Goal: Information Seeking & Learning: Find specific fact

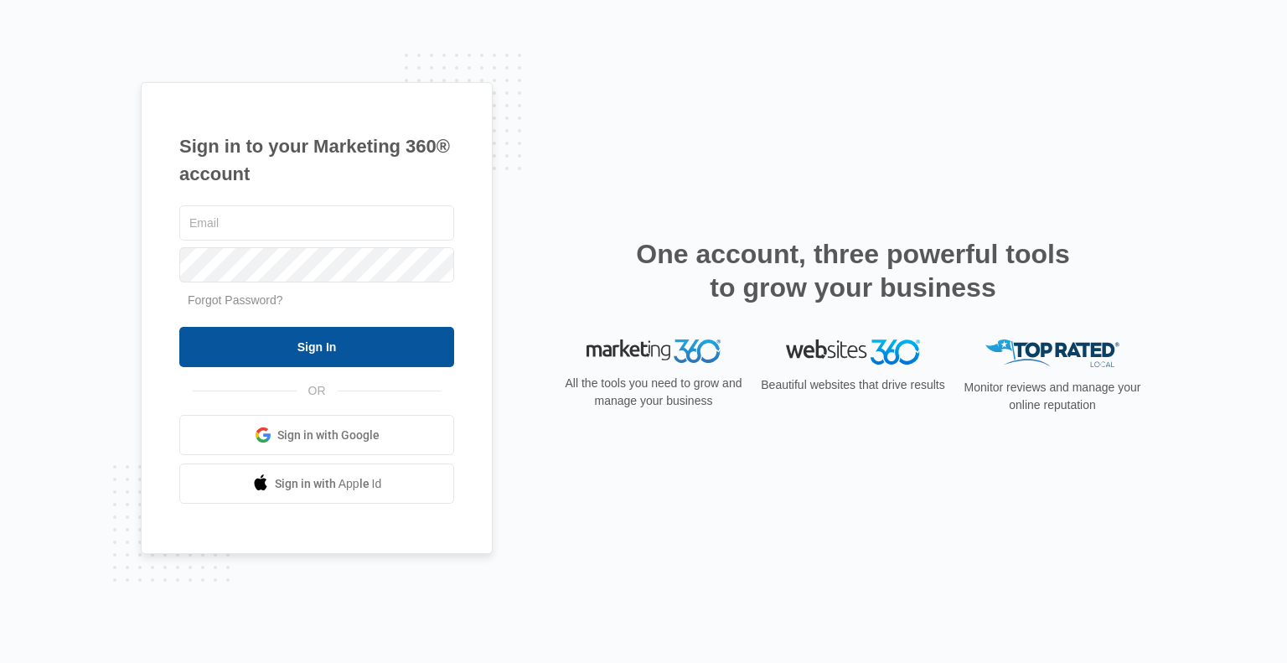
type input "[PERSON_NAME][EMAIL_ADDRESS][DOMAIN_NAME]"
click at [264, 344] on input "Sign In" at bounding box center [316, 347] width 275 height 40
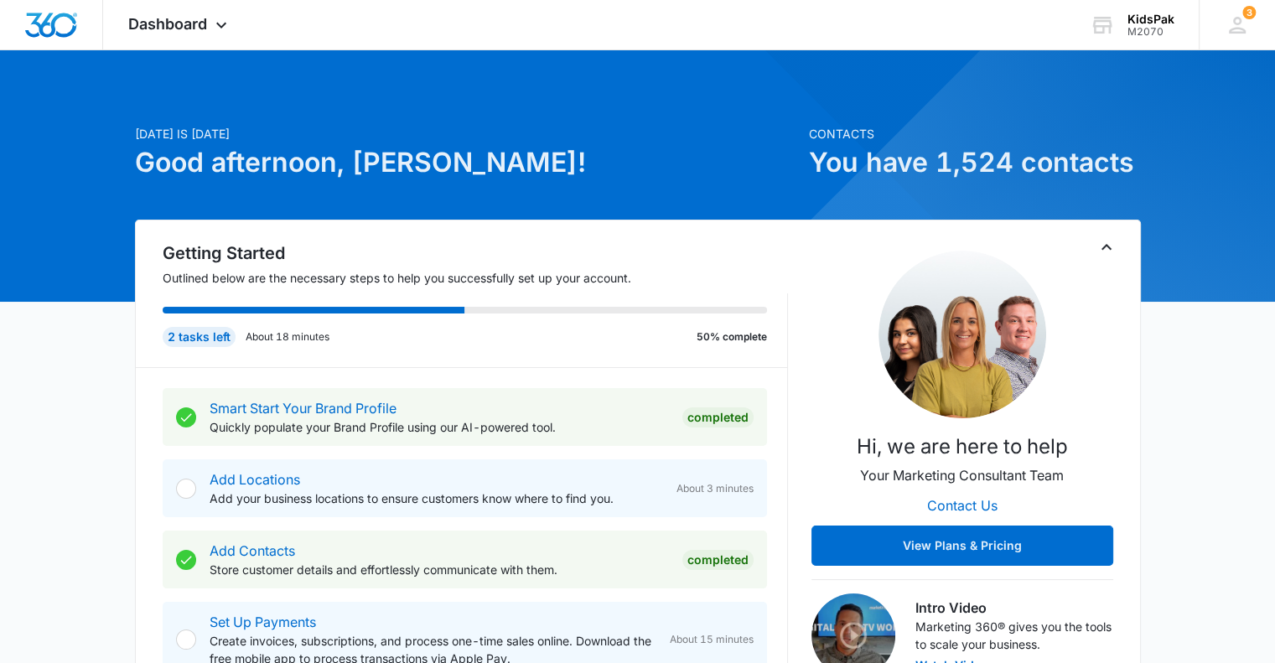
click at [264, 344] on p "About 18 minutes" at bounding box center [288, 336] width 84 height 15
click at [170, 21] on span "Dashboard" at bounding box center [167, 24] width 79 height 18
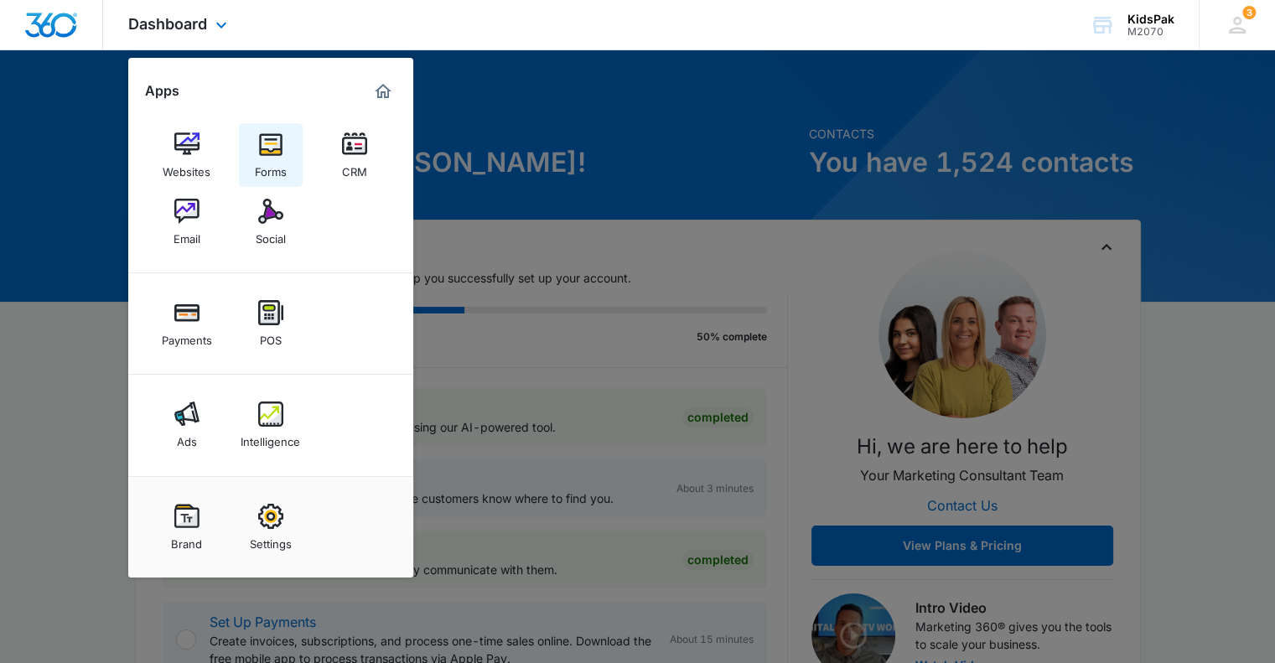
click at [272, 148] on img at bounding box center [270, 144] width 25 height 25
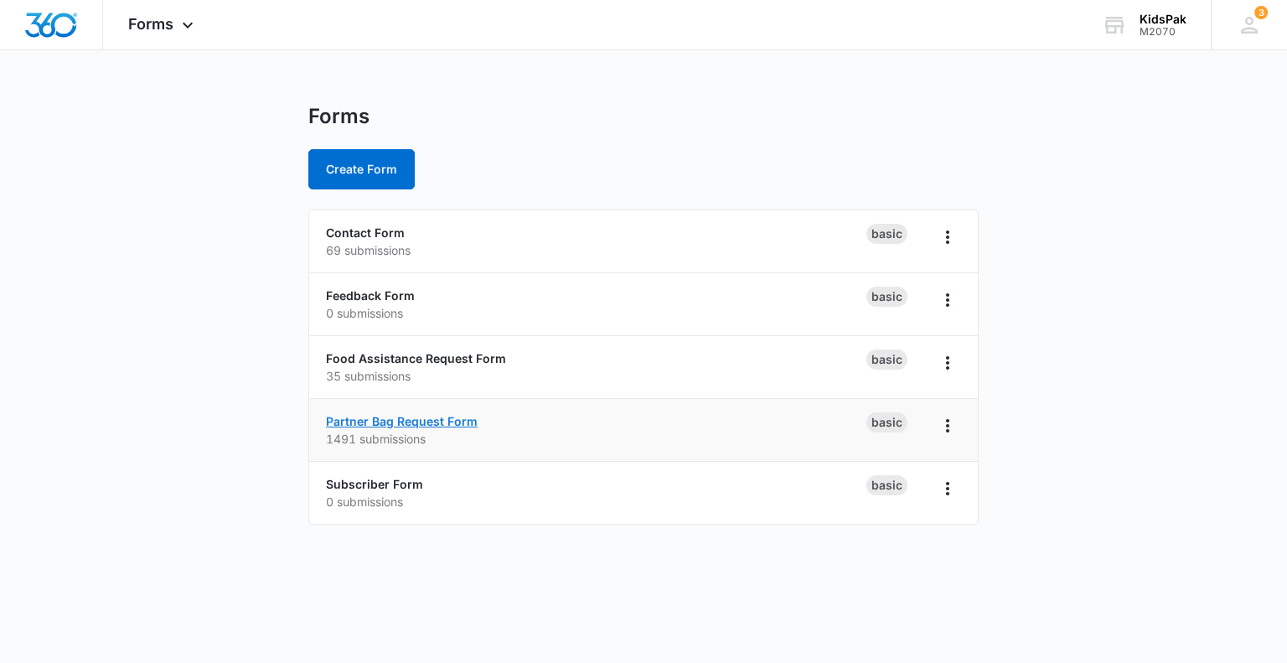
click at [458, 415] on link "Partner Bag Request Form" at bounding box center [402, 421] width 152 height 14
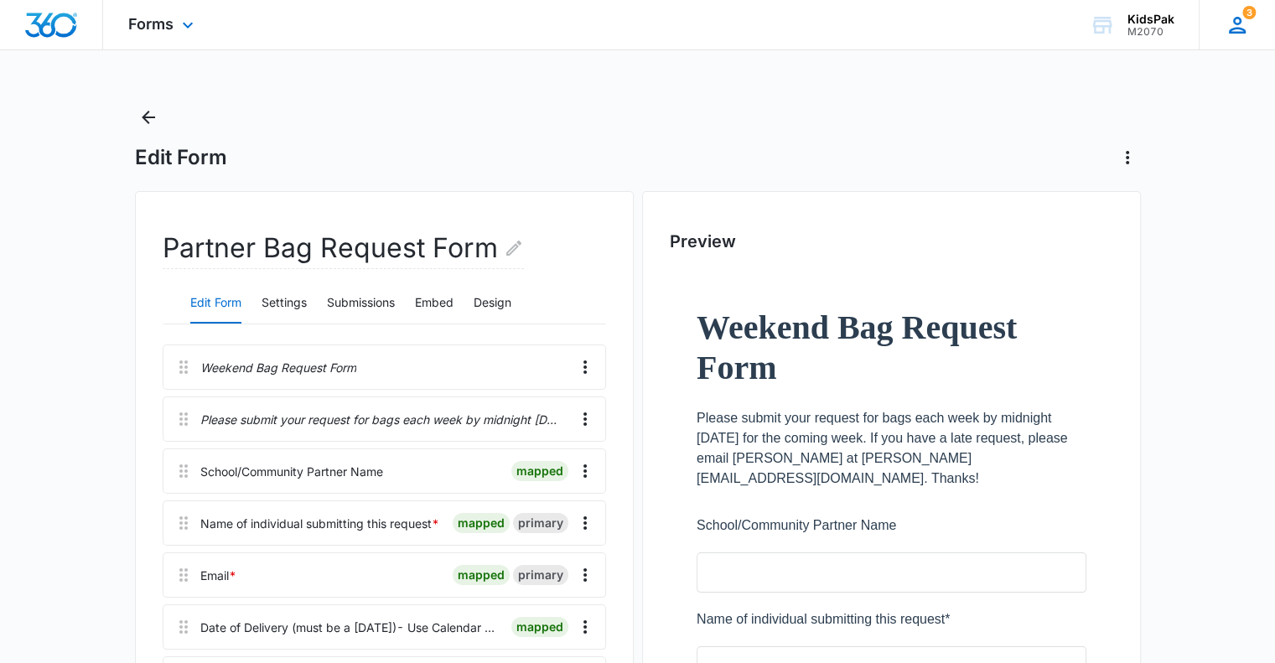
click at [1244, 20] on icon at bounding box center [1237, 25] width 25 height 25
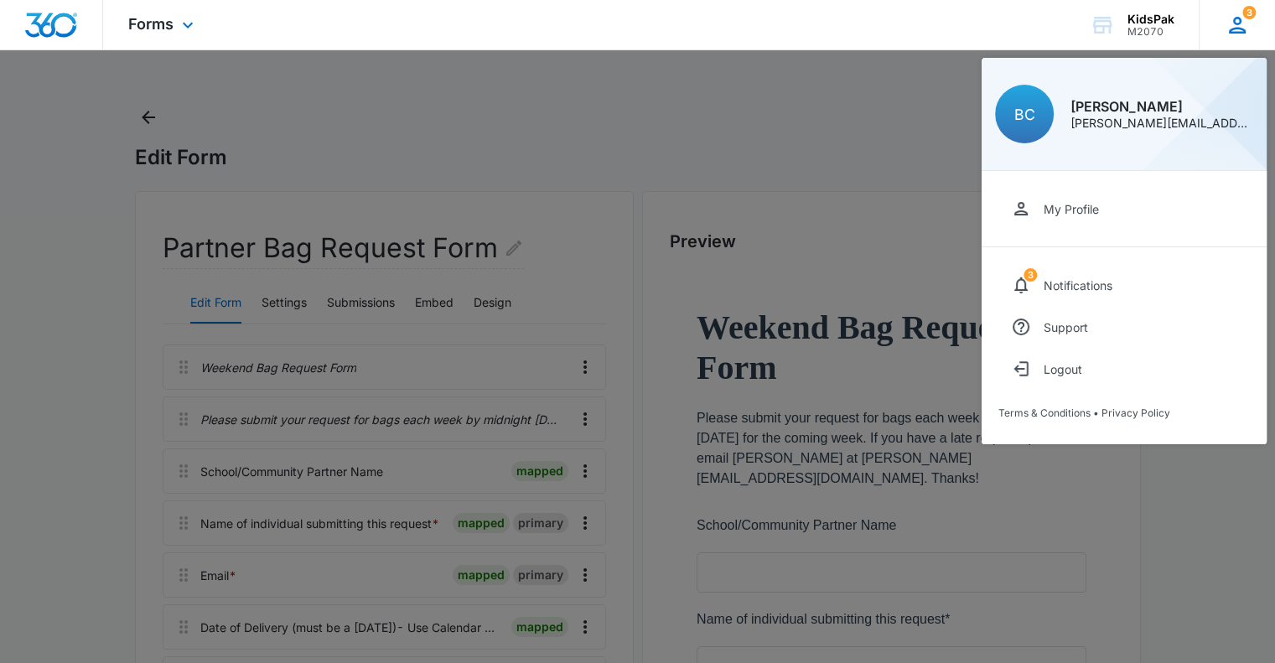
click at [1244, 20] on icon at bounding box center [1237, 25] width 25 height 25
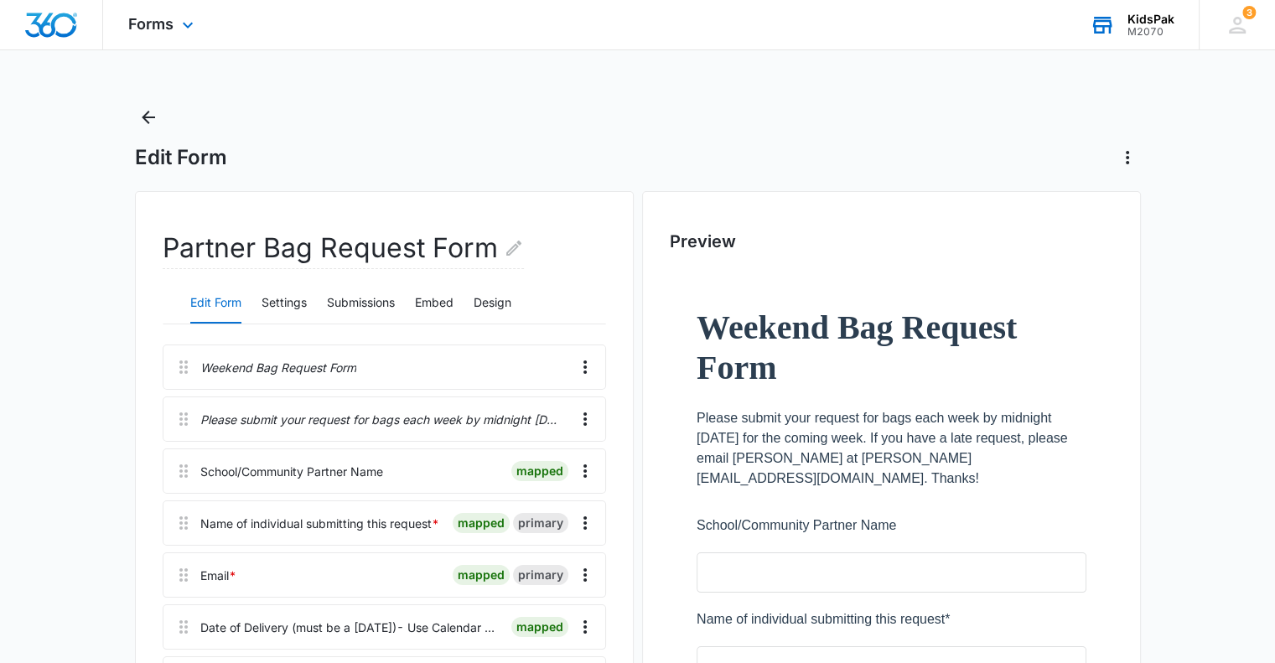
click at [1157, 18] on div "KidsPak" at bounding box center [1150, 19] width 47 height 13
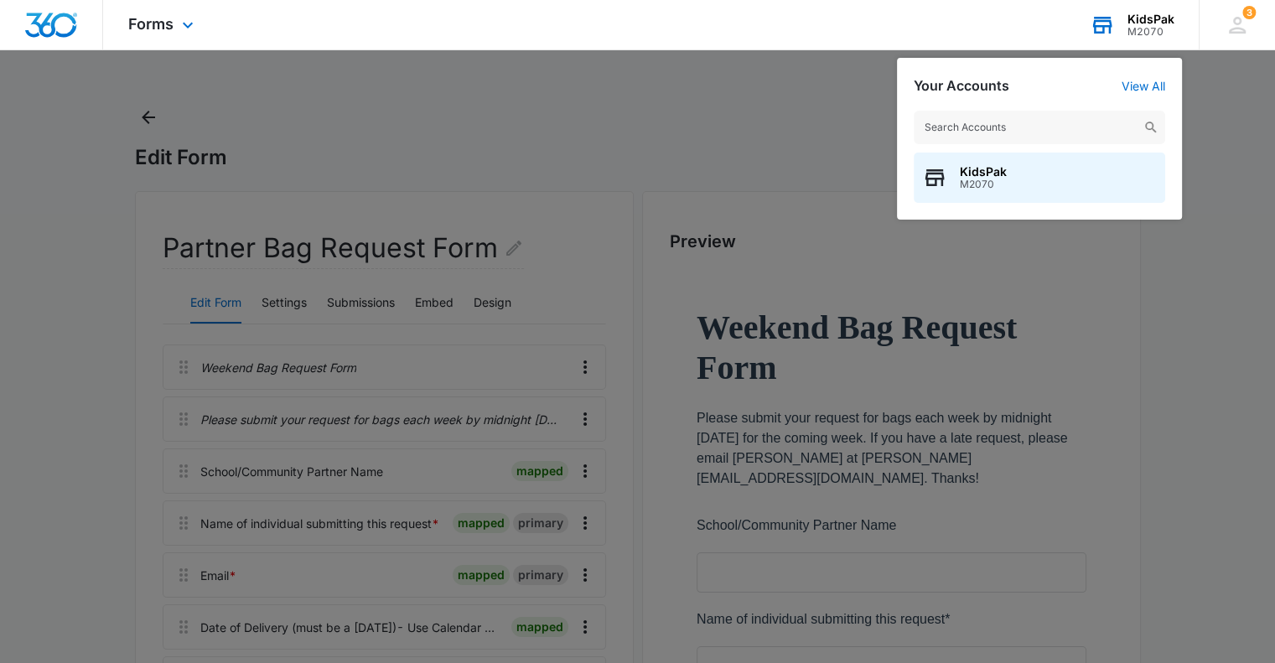
click at [1157, 18] on div "KidsPak" at bounding box center [1150, 19] width 47 height 13
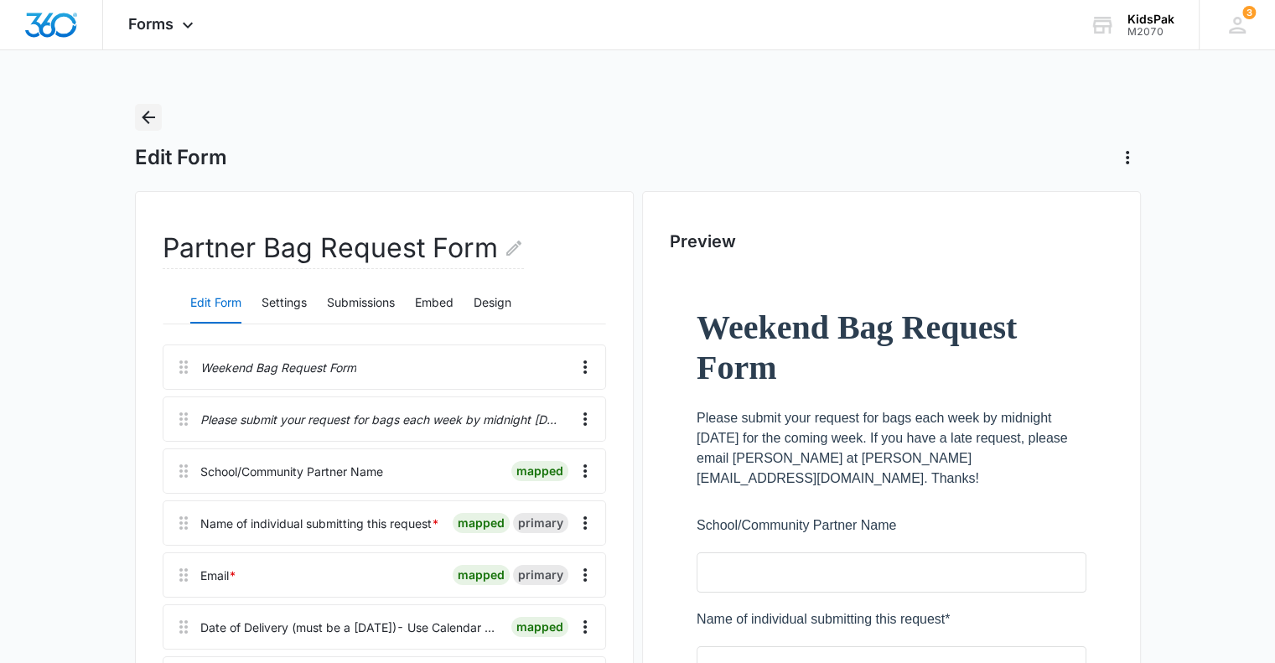
click at [153, 114] on icon "Back" at bounding box center [148, 117] width 20 height 20
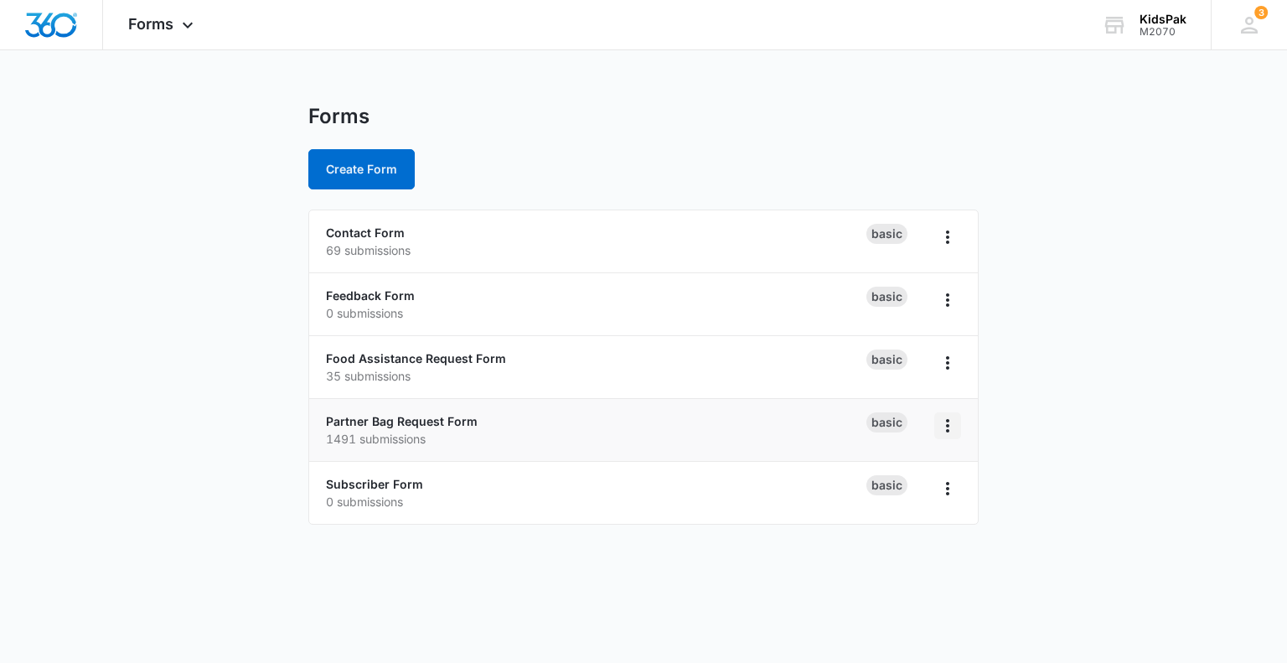
click at [945, 426] on icon "Overflow Menu" at bounding box center [948, 426] width 20 height 20
click at [178, 423] on main "Forms Create Form Contact Form 69 submissions Basic Feedback Form 0 submissions…" at bounding box center [643, 324] width 1287 height 441
click at [159, 33] on span "Forms" at bounding box center [150, 24] width 45 height 18
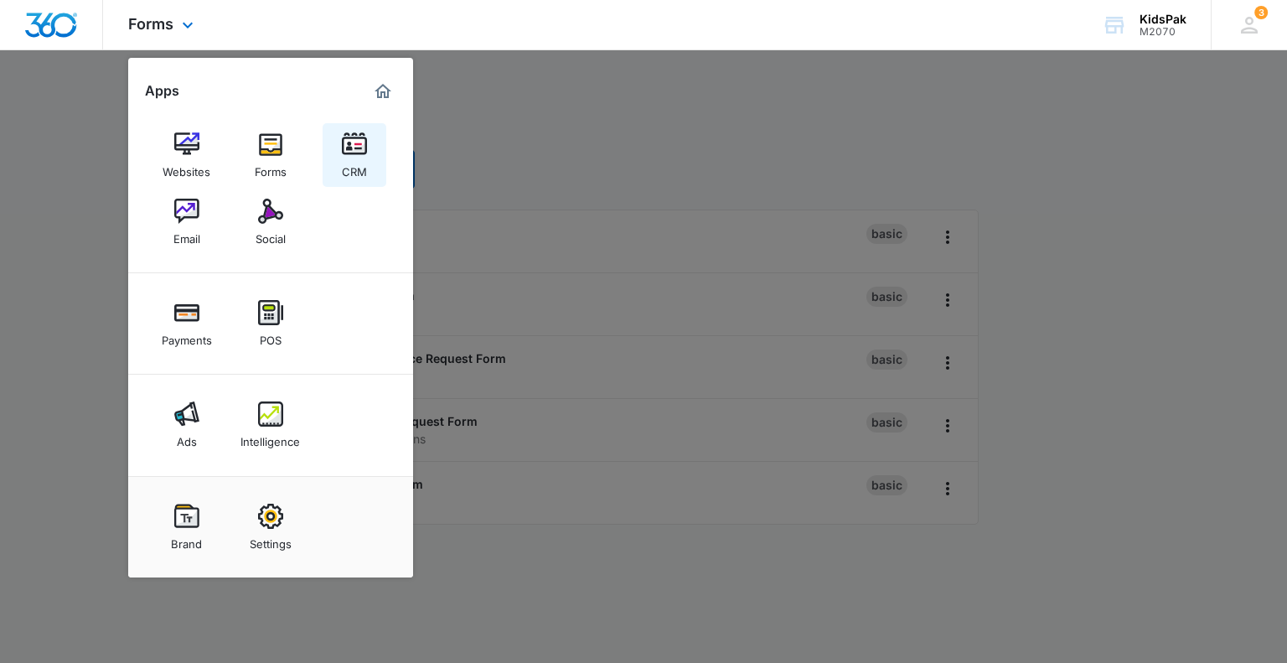
click at [349, 140] on img at bounding box center [354, 144] width 25 height 25
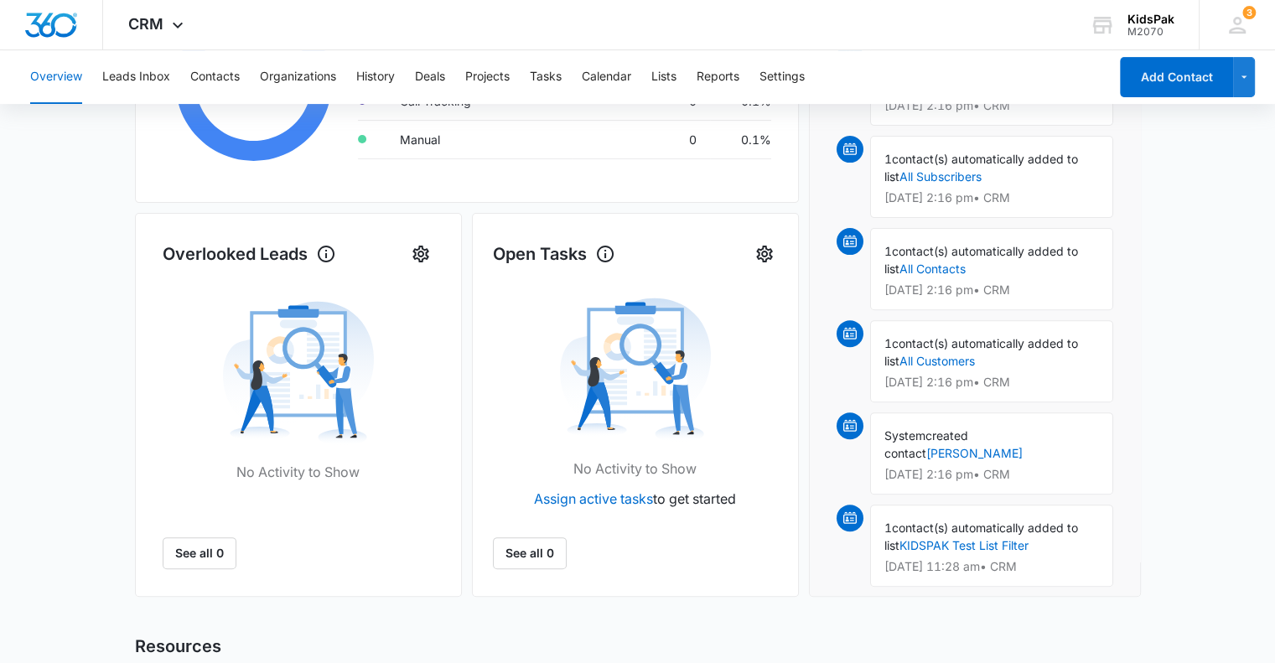
scroll to position [421, 0]
click at [1023, 445] on link "Angela Dykstra" at bounding box center [974, 452] width 96 height 14
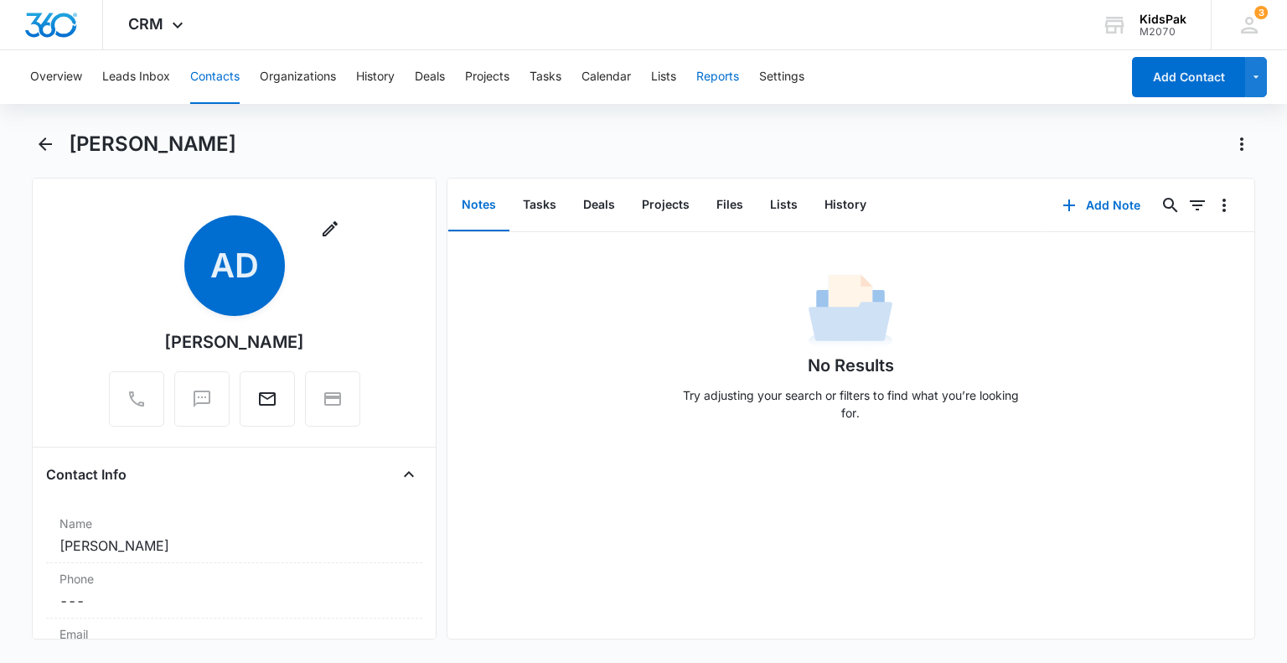
click at [713, 76] on button "Reports" at bounding box center [717, 77] width 43 height 54
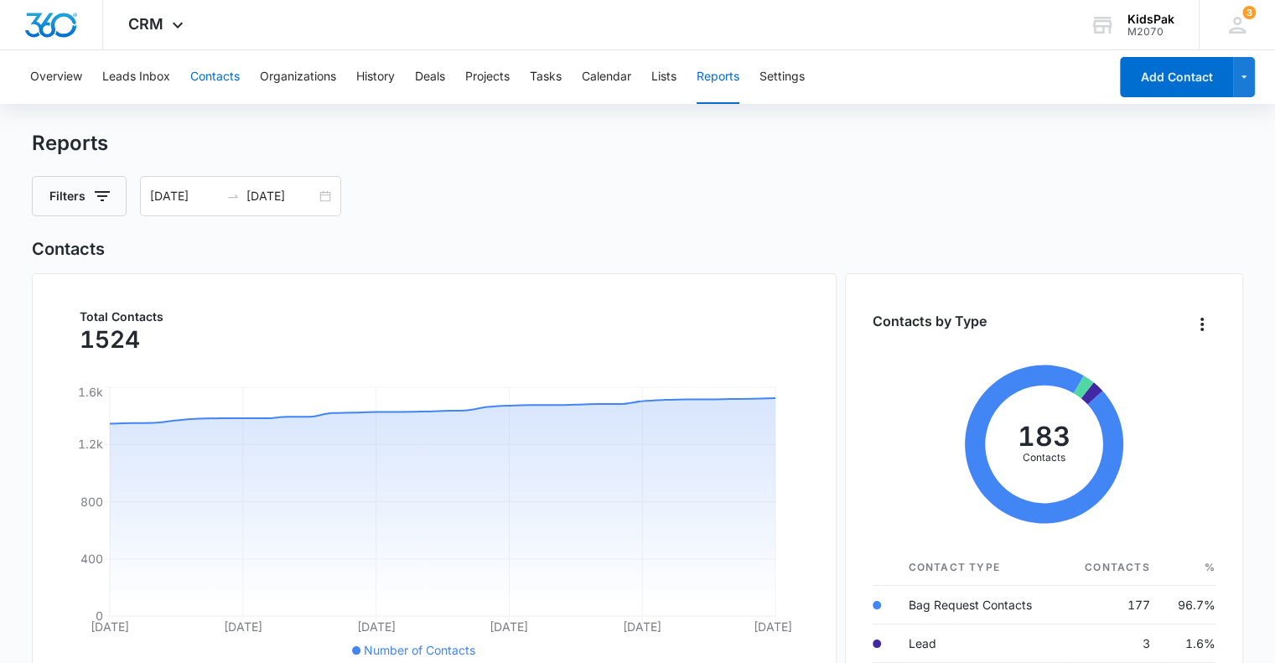
click at [211, 72] on button "Contacts" at bounding box center [214, 77] width 49 height 54
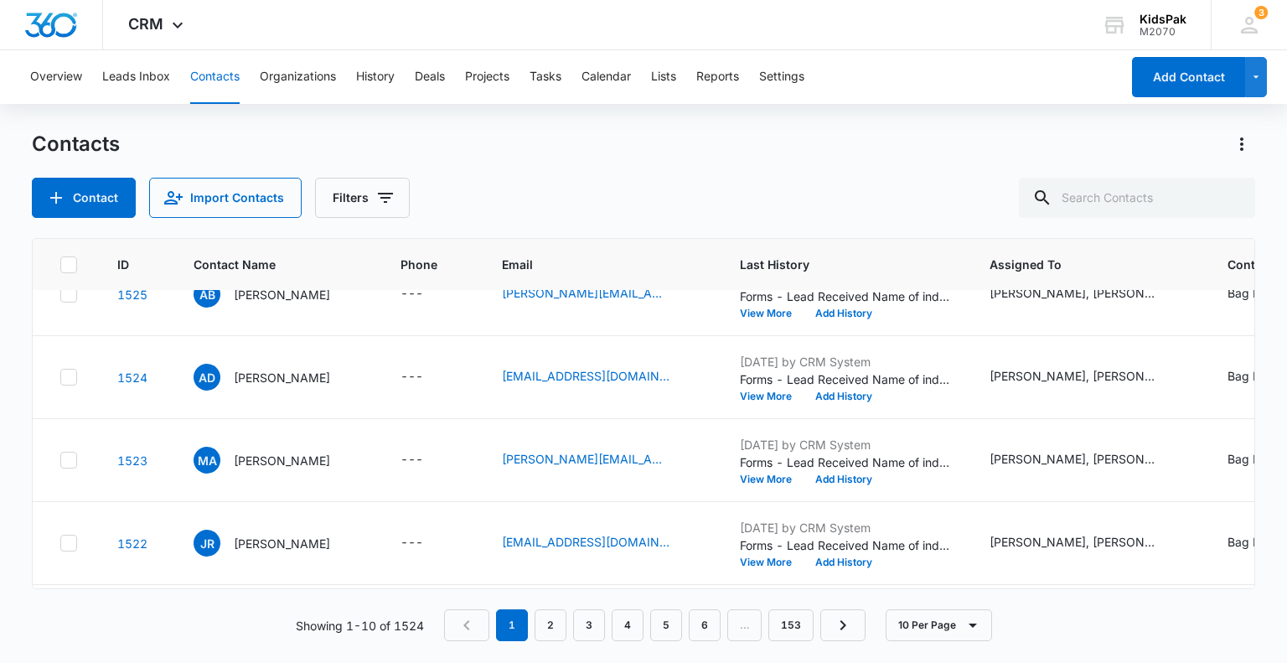
scroll to position [40, 0]
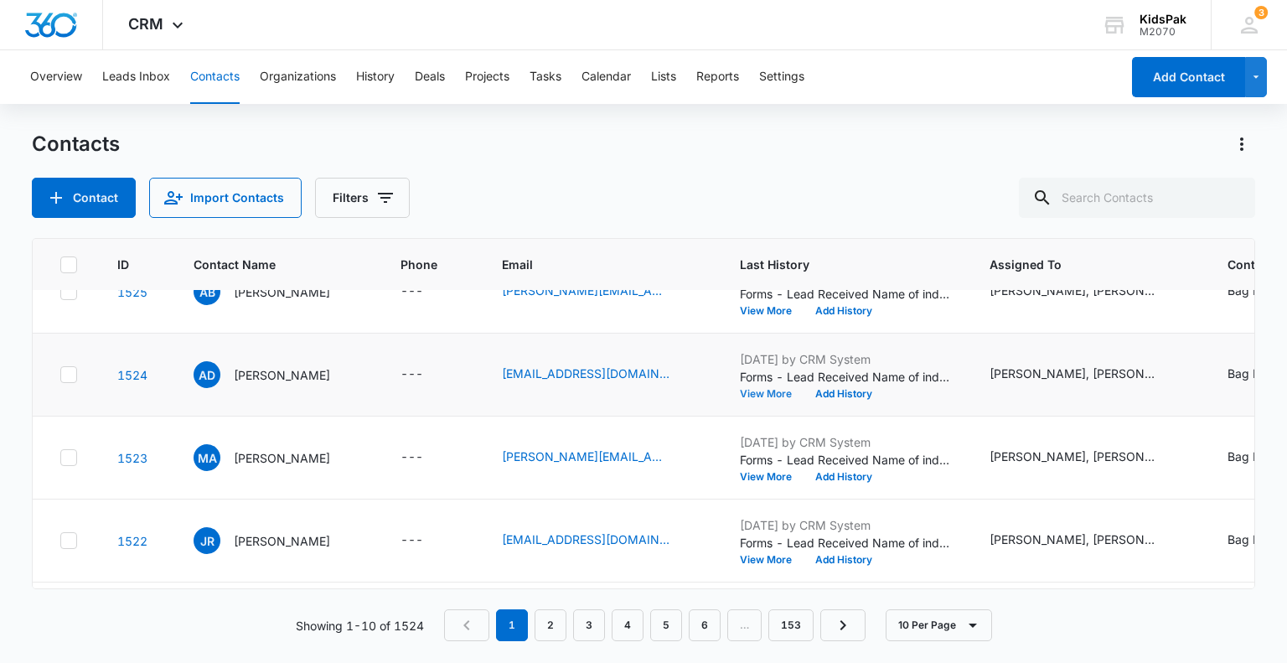
click at [804, 390] on button "View More" at bounding box center [772, 394] width 64 height 10
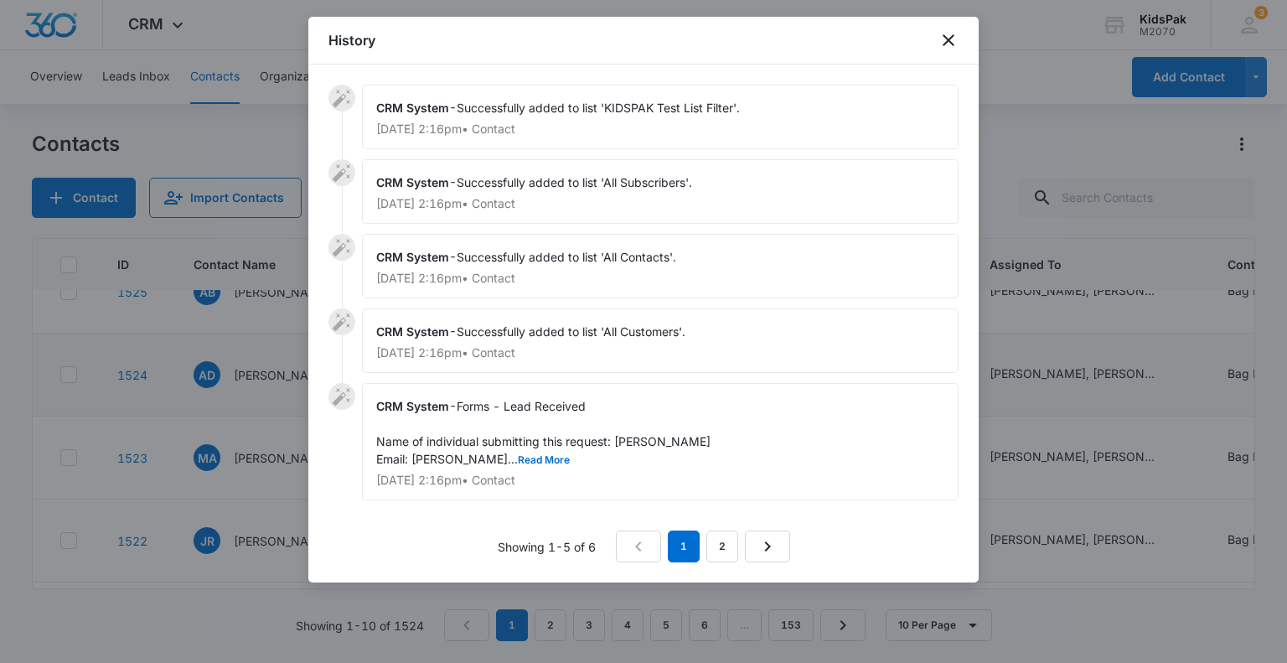
click at [815, 390] on div "CRM System - Forms - Lead Received Name of individual submitting this request: …" at bounding box center [660, 441] width 597 height 117
click at [529, 455] on button "Read More" at bounding box center [544, 460] width 52 height 10
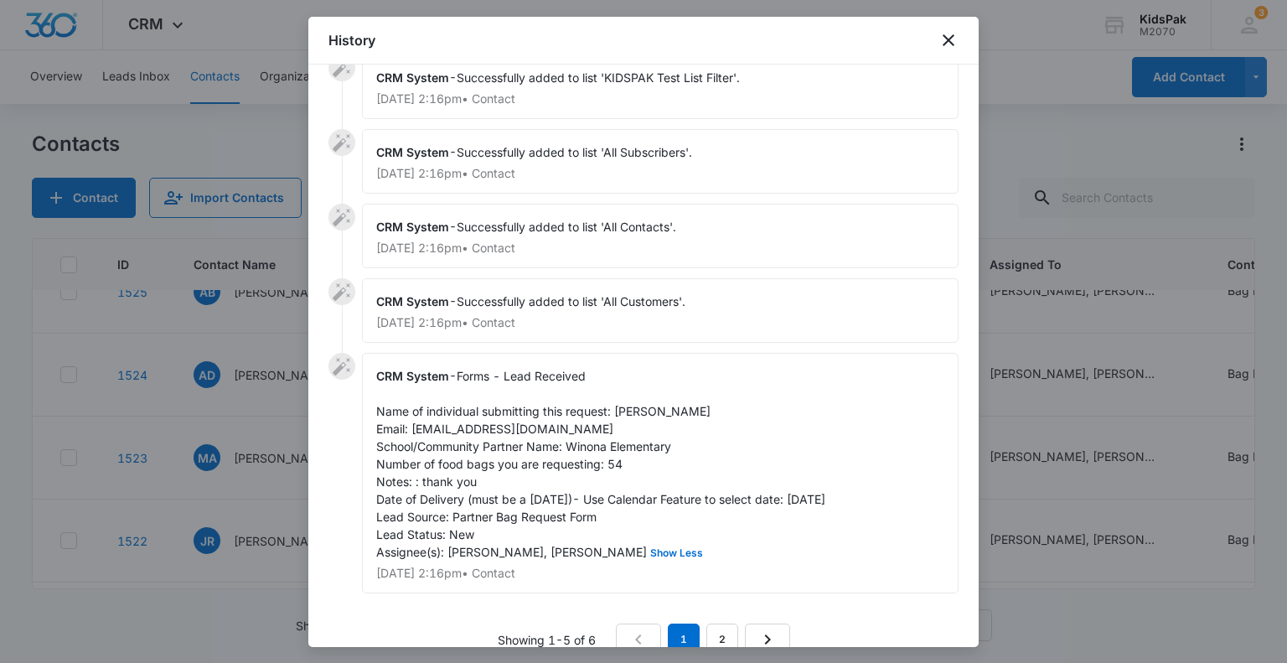
scroll to position [57, 0]
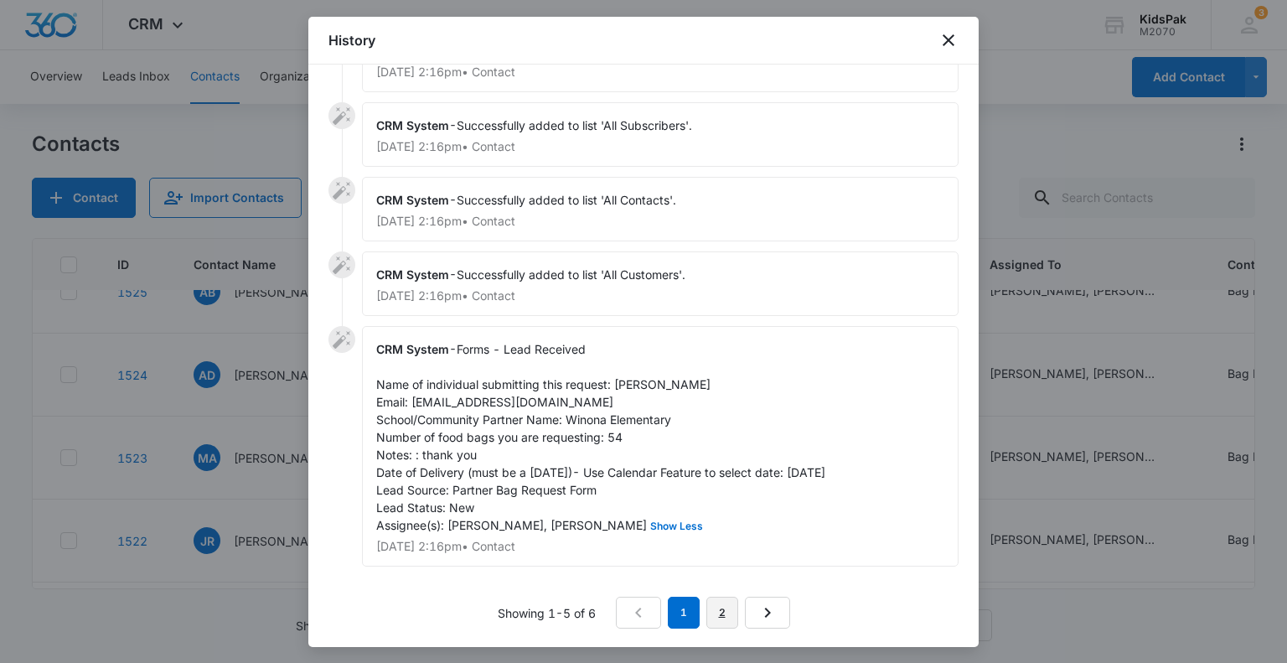
click at [722, 611] on link "2" at bounding box center [723, 613] width 32 height 32
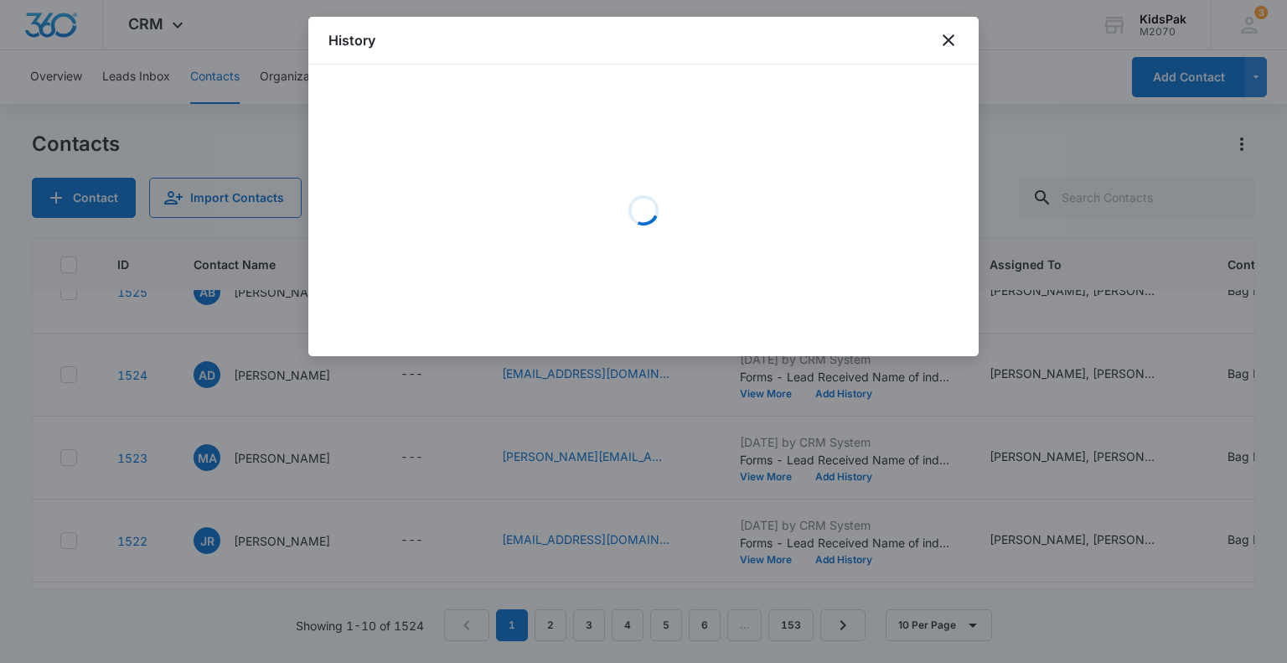
scroll to position [0, 0]
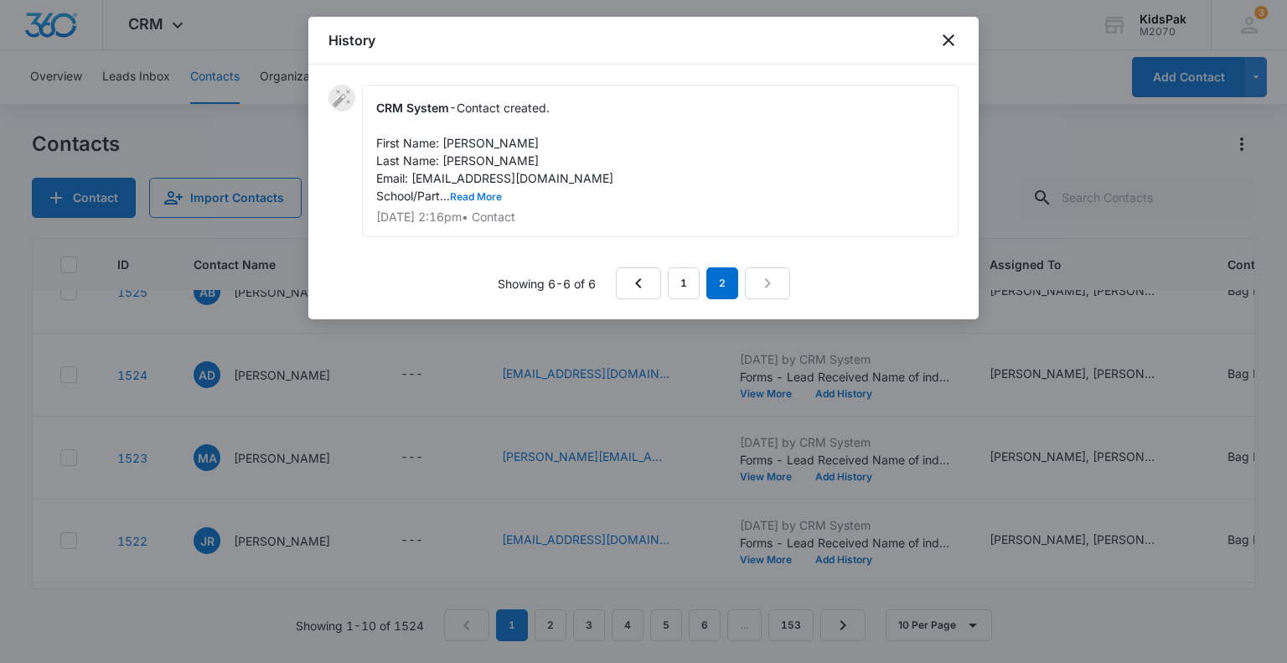
click at [464, 192] on button "Read More" at bounding box center [476, 197] width 52 height 10
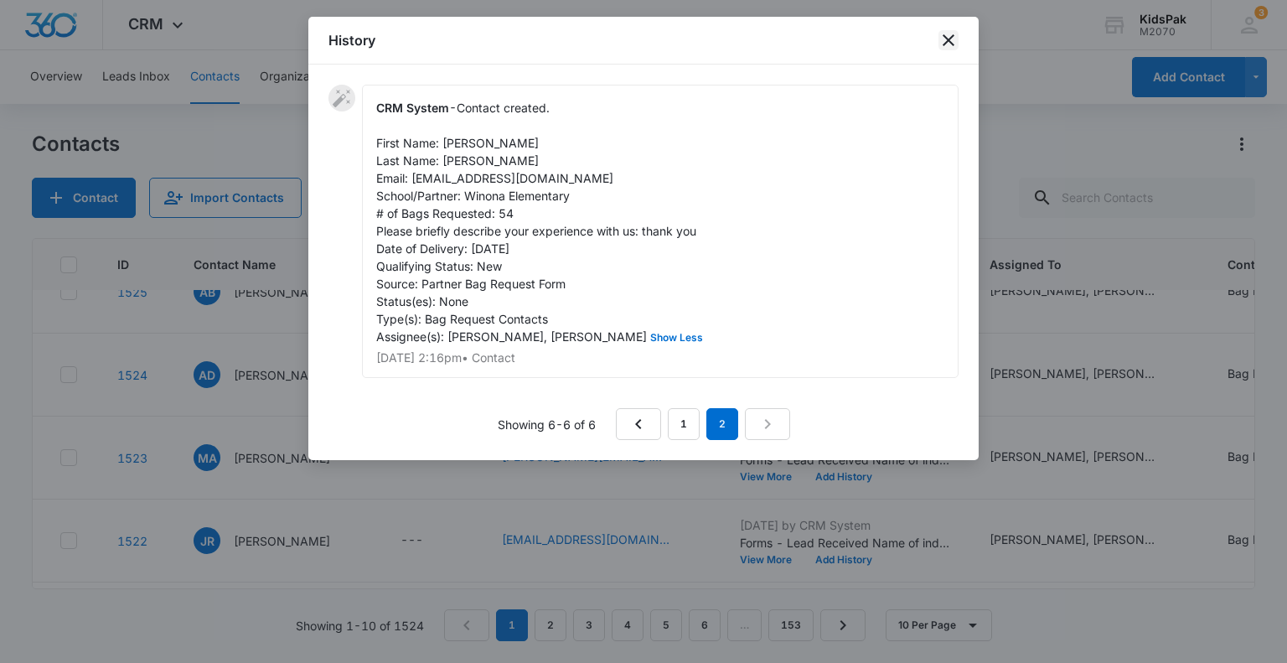
click at [945, 39] on icon "close" at bounding box center [949, 40] width 20 height 20
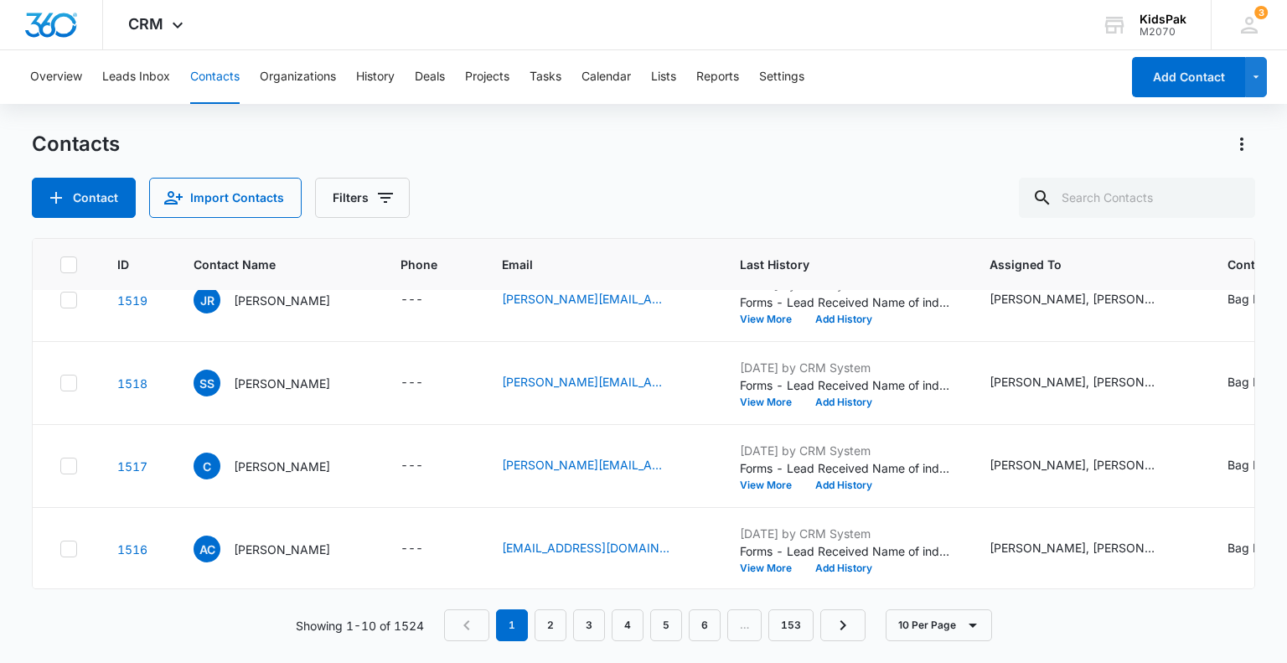
scroll to position [541, 0]
click at [1100, 193] on input "text" at bounding box center [1137, 198] width 236 height 40
type input "angela"
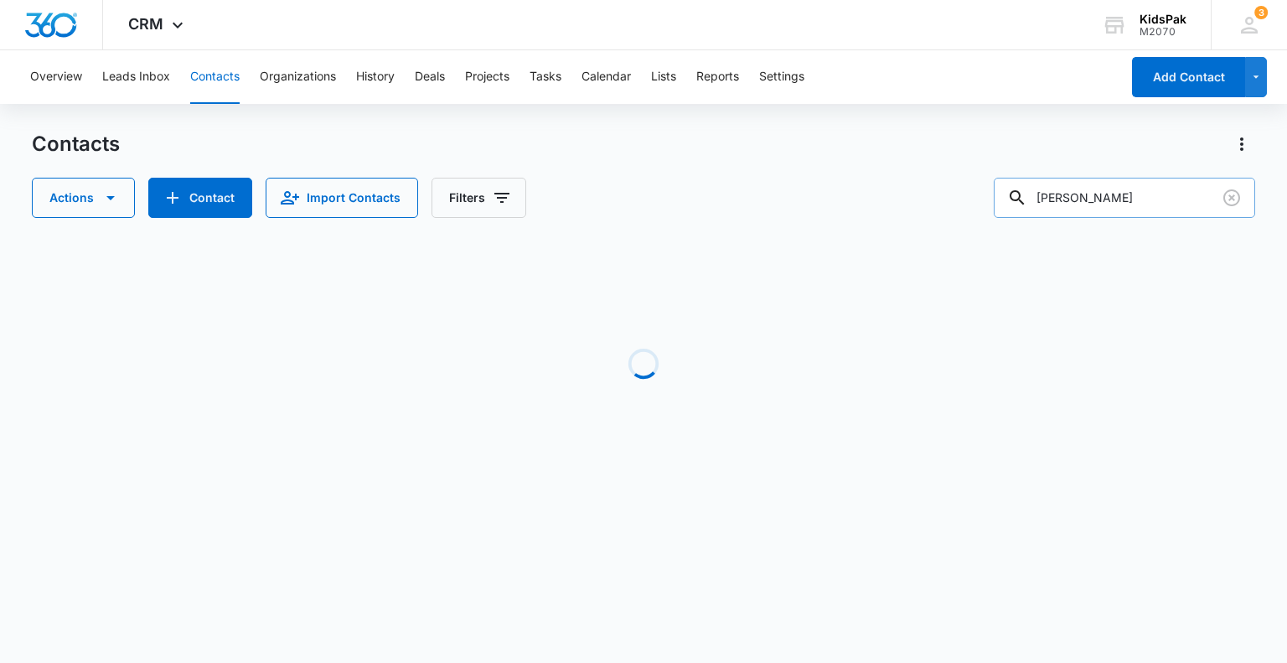
scroll to position [0, 0]
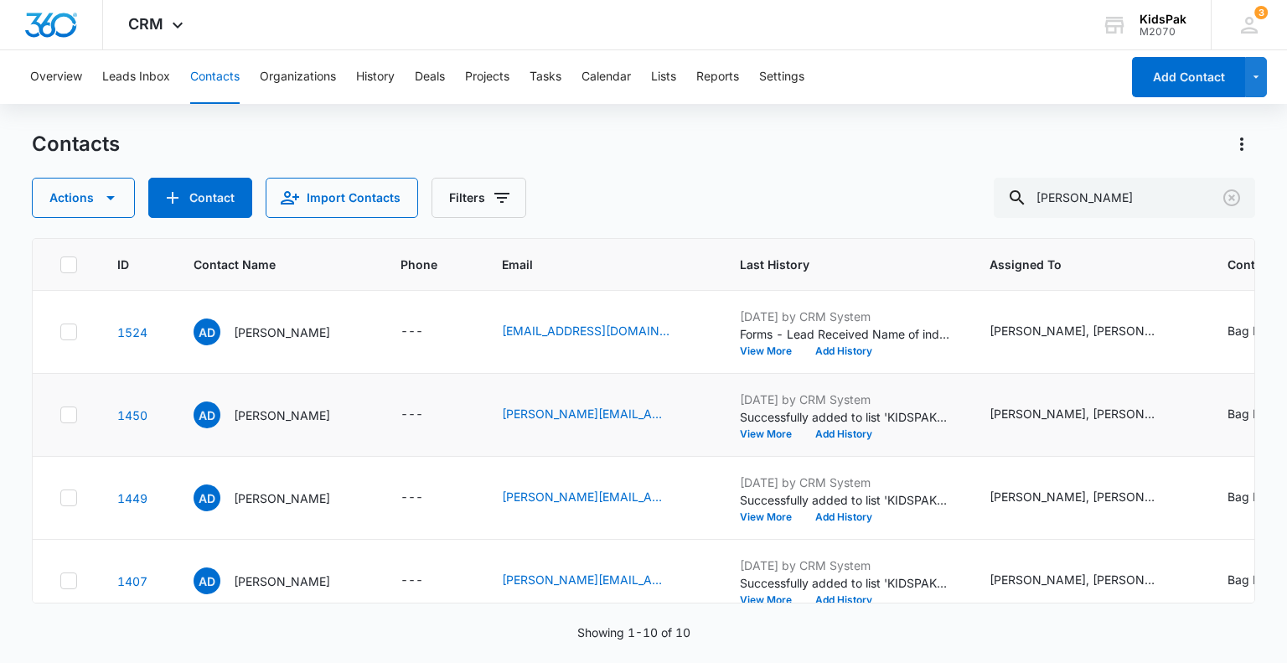
click at [1228, 413] on div "Bag Request Contacts" at bounding box center [1289, 414] width 123 height 18
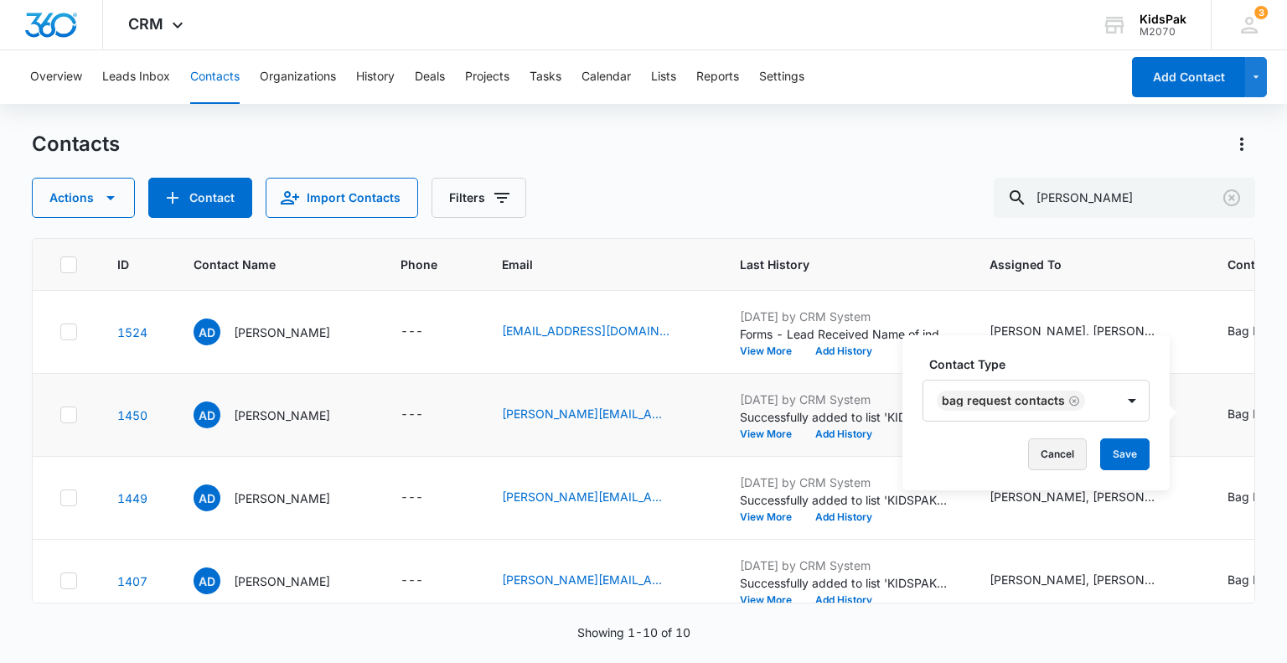
click at [1038, 454] on button "Cancel" at bounding box center [1057, 454] width 59 height 32
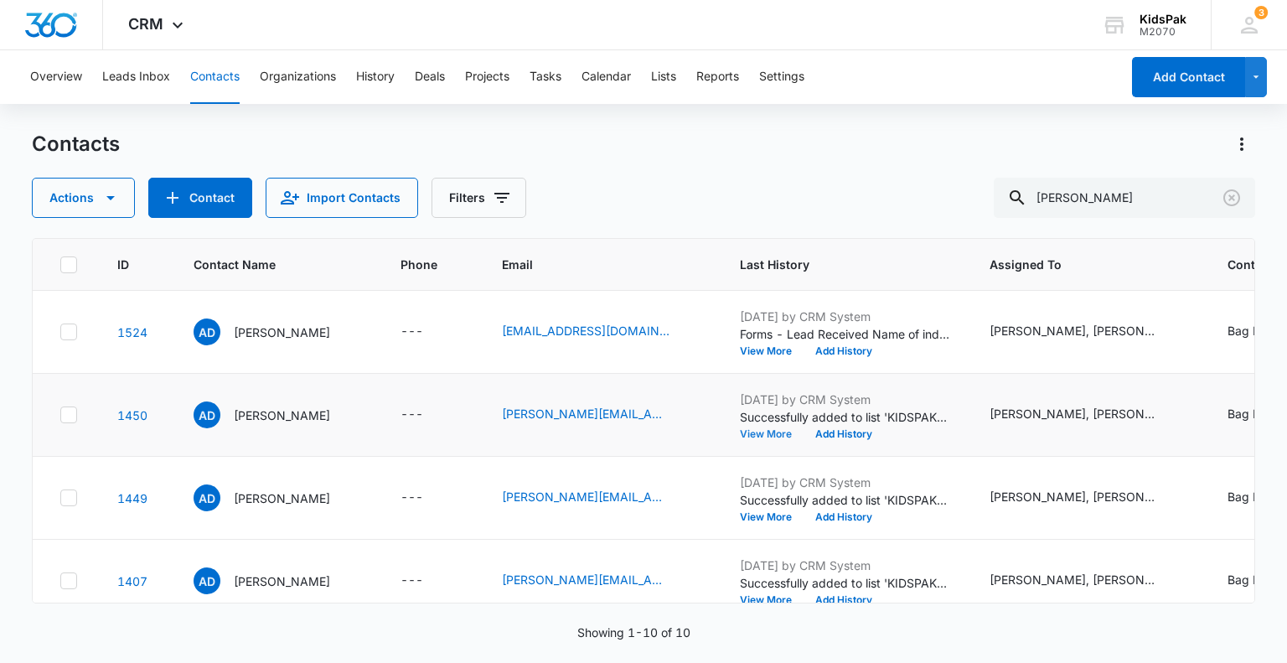
click at [752, 434] on button "View More" at bounding box center [772, 434] width 64 height 10
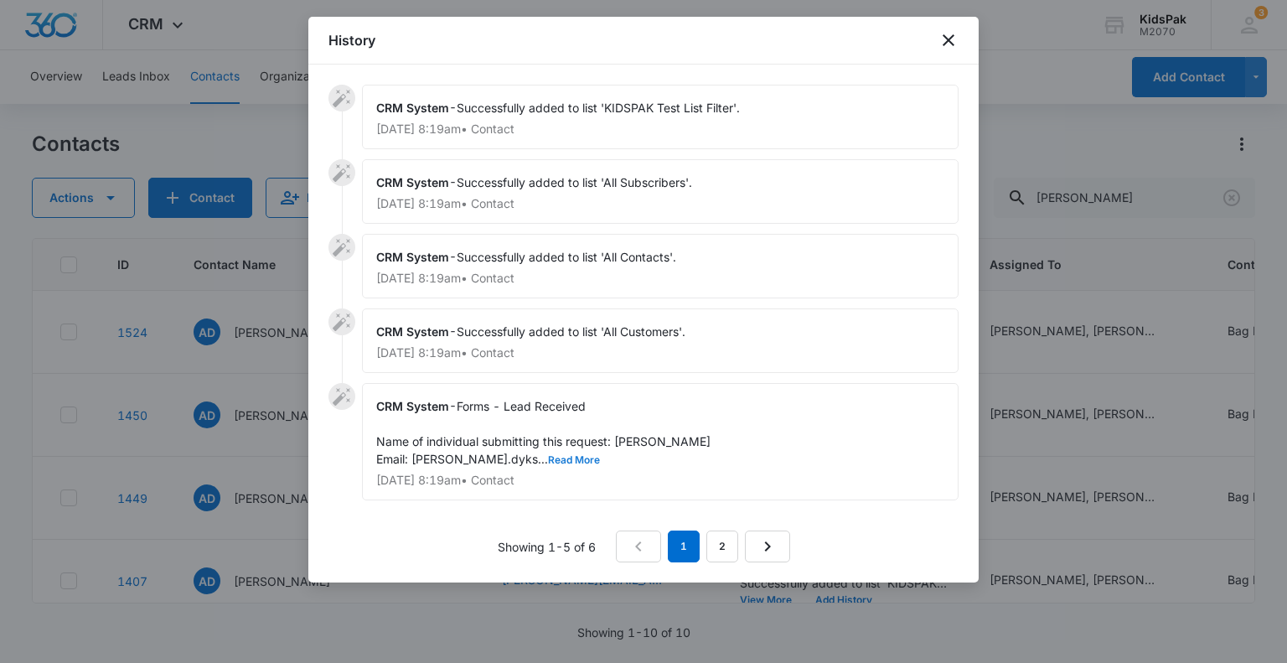
click at [548, 456] on button "Read More" at bounding box center [574, 460] width 52 height 10
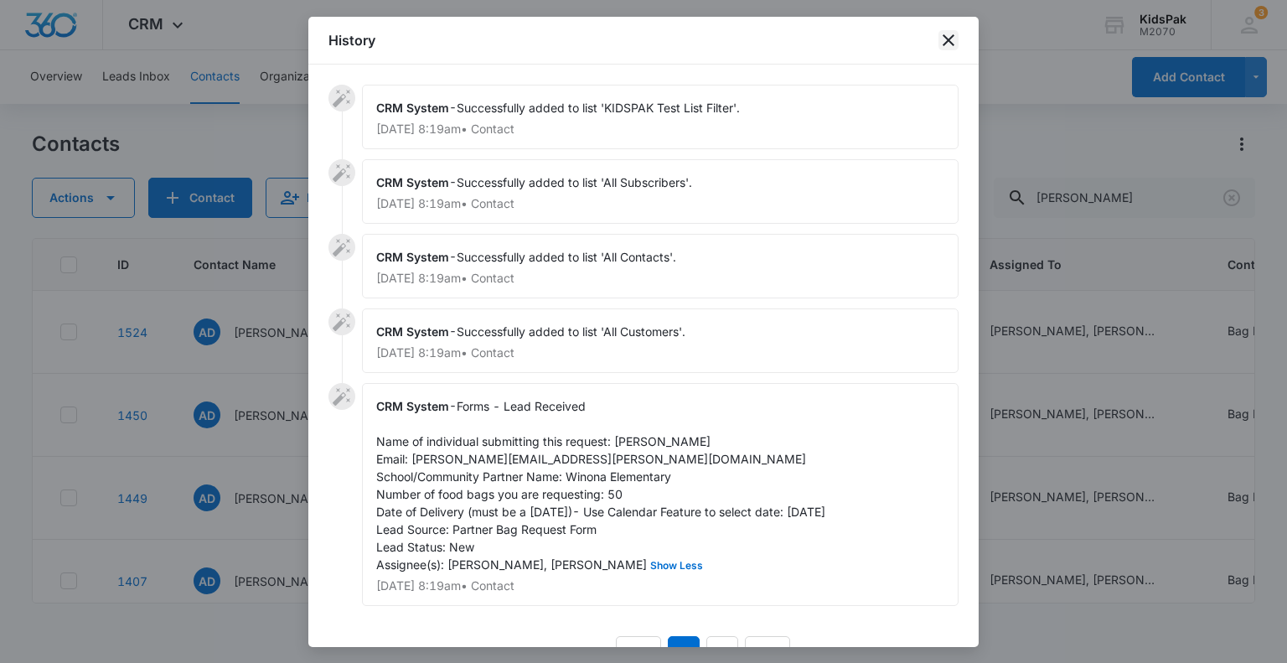
click at [946, 35] on icon "close" at bounding box center [949, 40] width 20 height 20
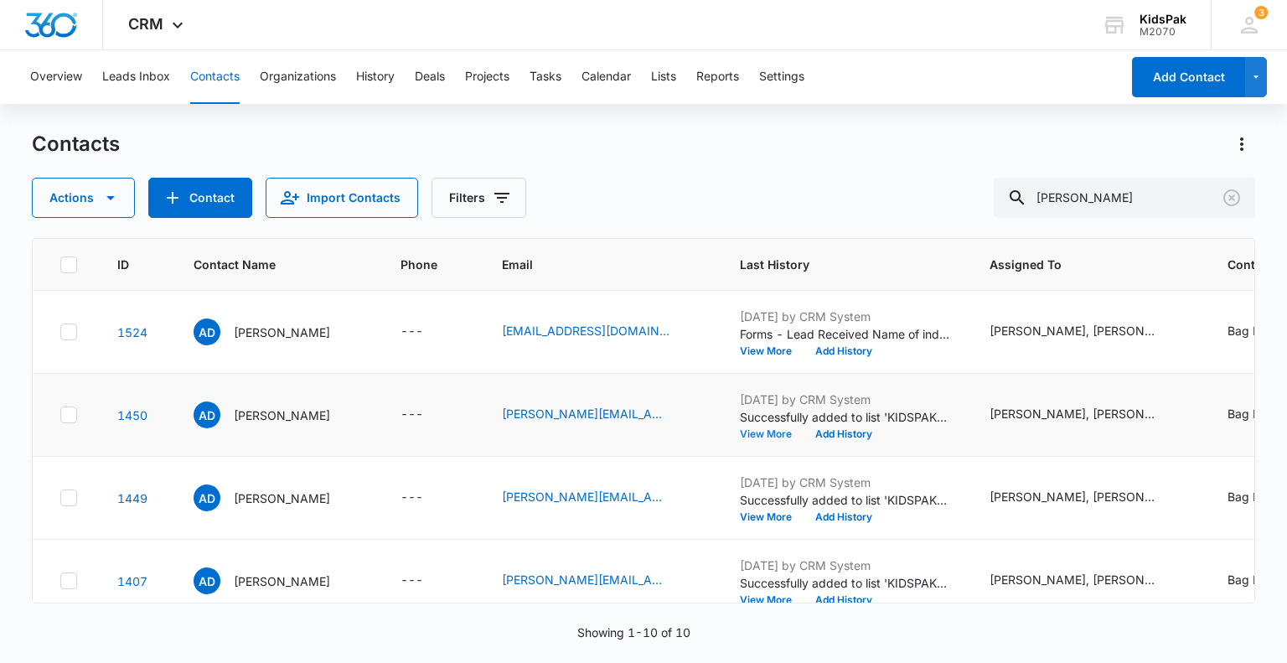
click at [754, 436] on button "View More" at bounding box center [772, 434] width 64 height 10
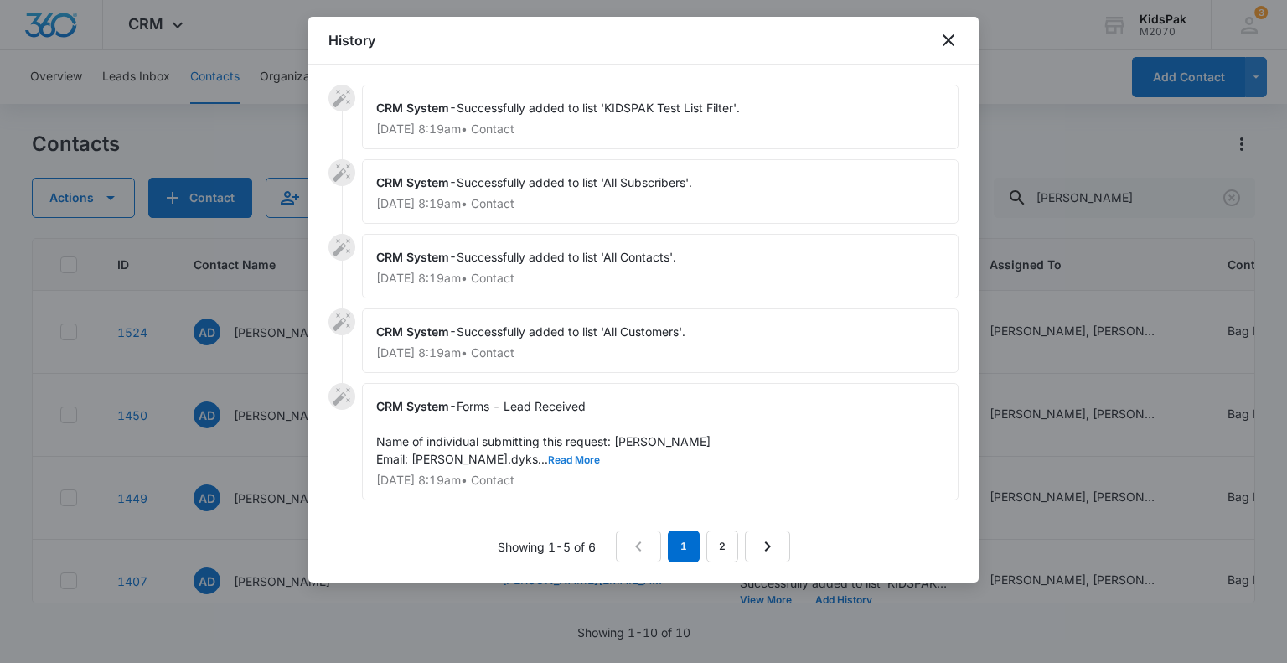
click at [548, 455] on button "Read More" at bounding box center [574, 460] width 52 height 10
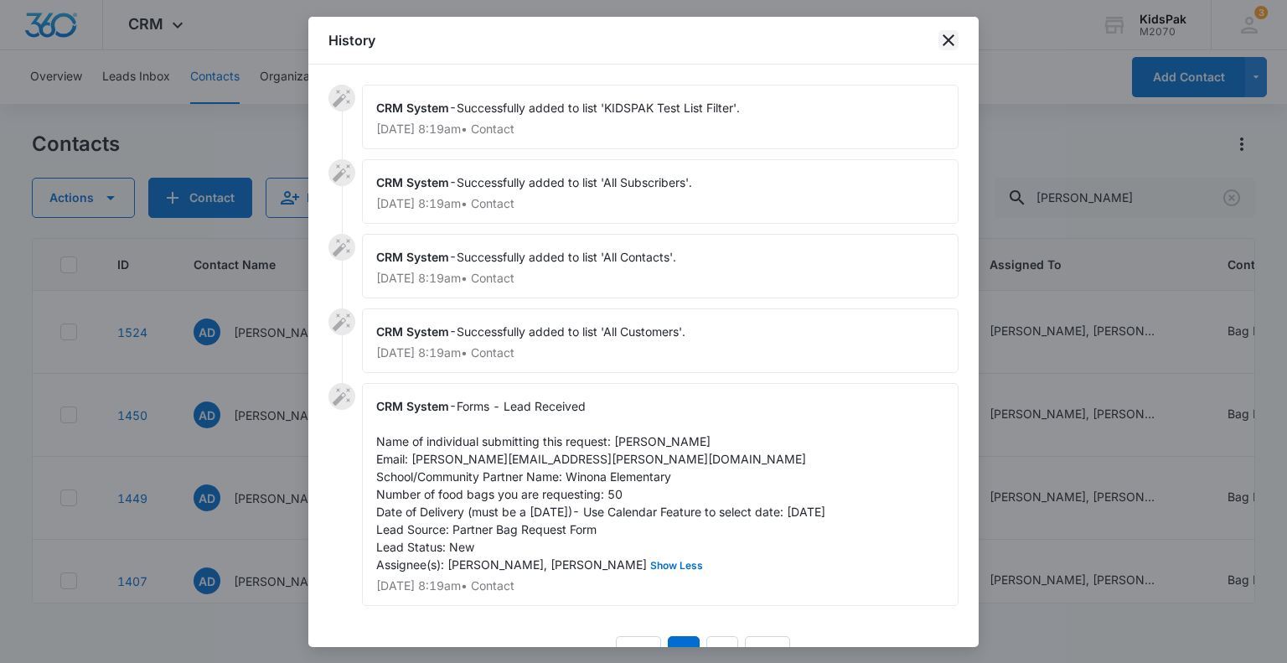
click at [949, 40] on icon "close" at bounding box center [949, 40] width 12 height 12
